Goal: Navigation & Orientation: Find specific page/section

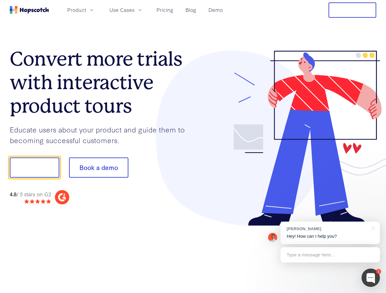
click at [193, 147] on div at bounding box center [284, 139] width 183 height 176
click at [86, 10] on span "Product" at bounding box center [76, 10] width 19 height 8
click at [134, 10] on span "Use Cases" at bounding box center [121, 10] width 25 height 8
click at [352, 10] on button "Free Trial" at bounding box center [352, 9] width 48 height 15
click at [34, 168] on button "Show me!" at bounding box center [34, 168] width 49 height 20
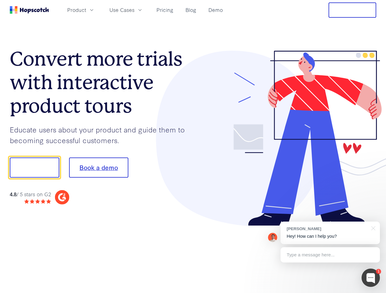
click at [98, 168] on button "Book a demo" at bounding box center [98, 168] width 59 height 20
click at [371, 278] on div at bounding box center [370, 278] width 18 height 18
click at [330, 233] on div "[PERSON_NAME] Hey! How can I help you?" at bounding box center [329, 233] width 99 height 23
click at [372, 228] on div at bounding box center [322, 167] width 115 height 204
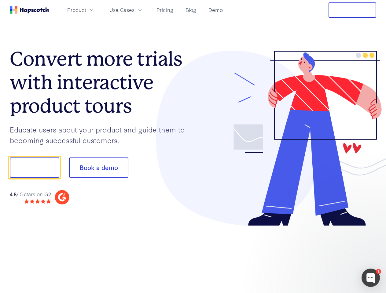
click at [330, 255] on div at bounding box center [322, 208] width 115 height 122
